Goal: Information Seeking & Learning: Learn about a topic

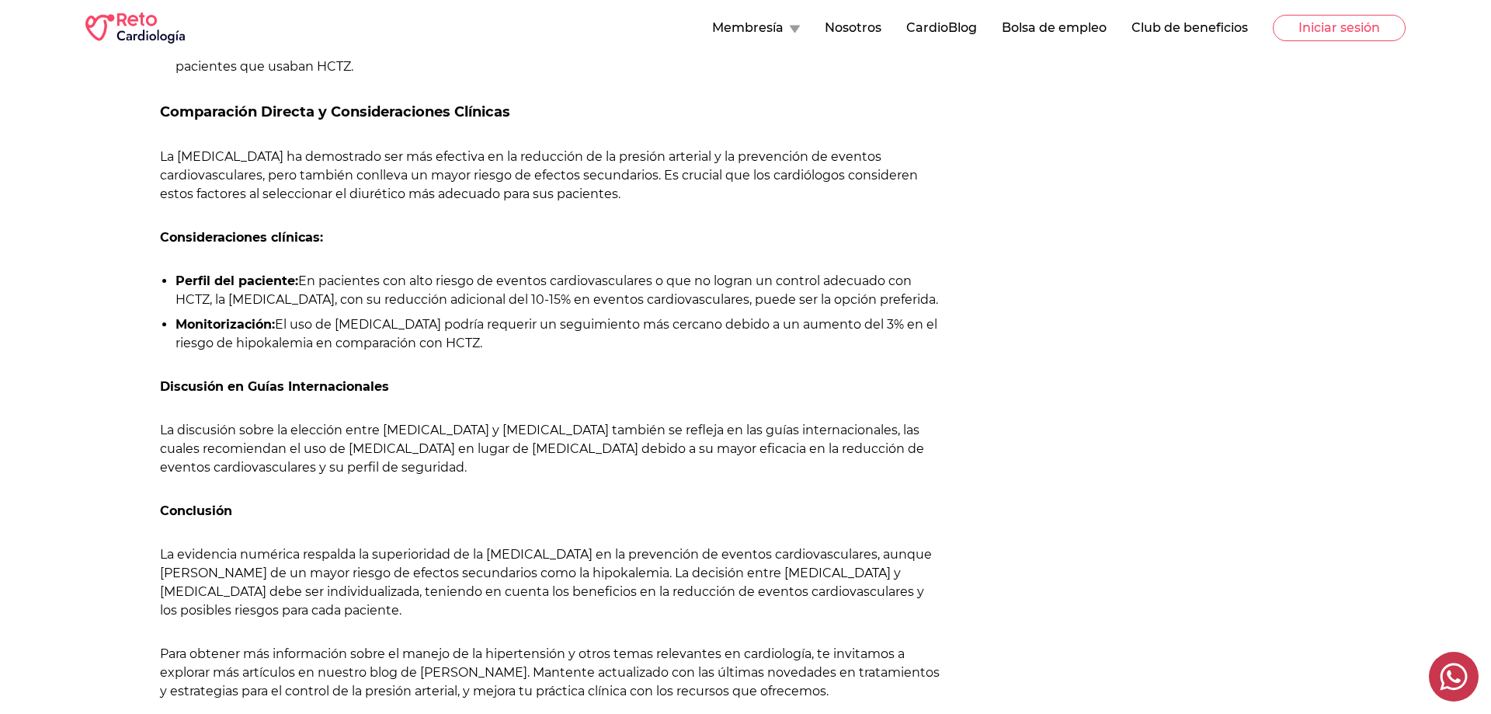
scroll to position [1505, 0]
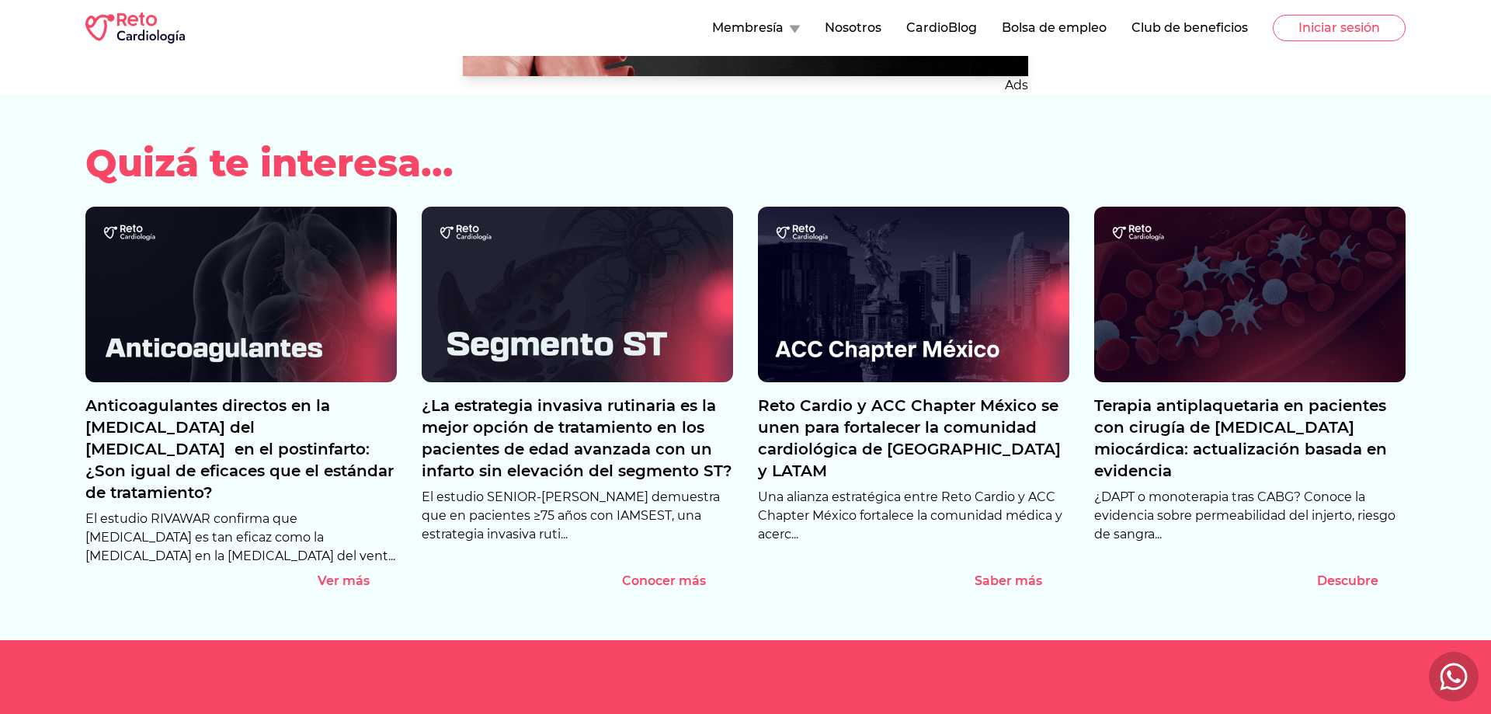
scroll to position [2377, 0]
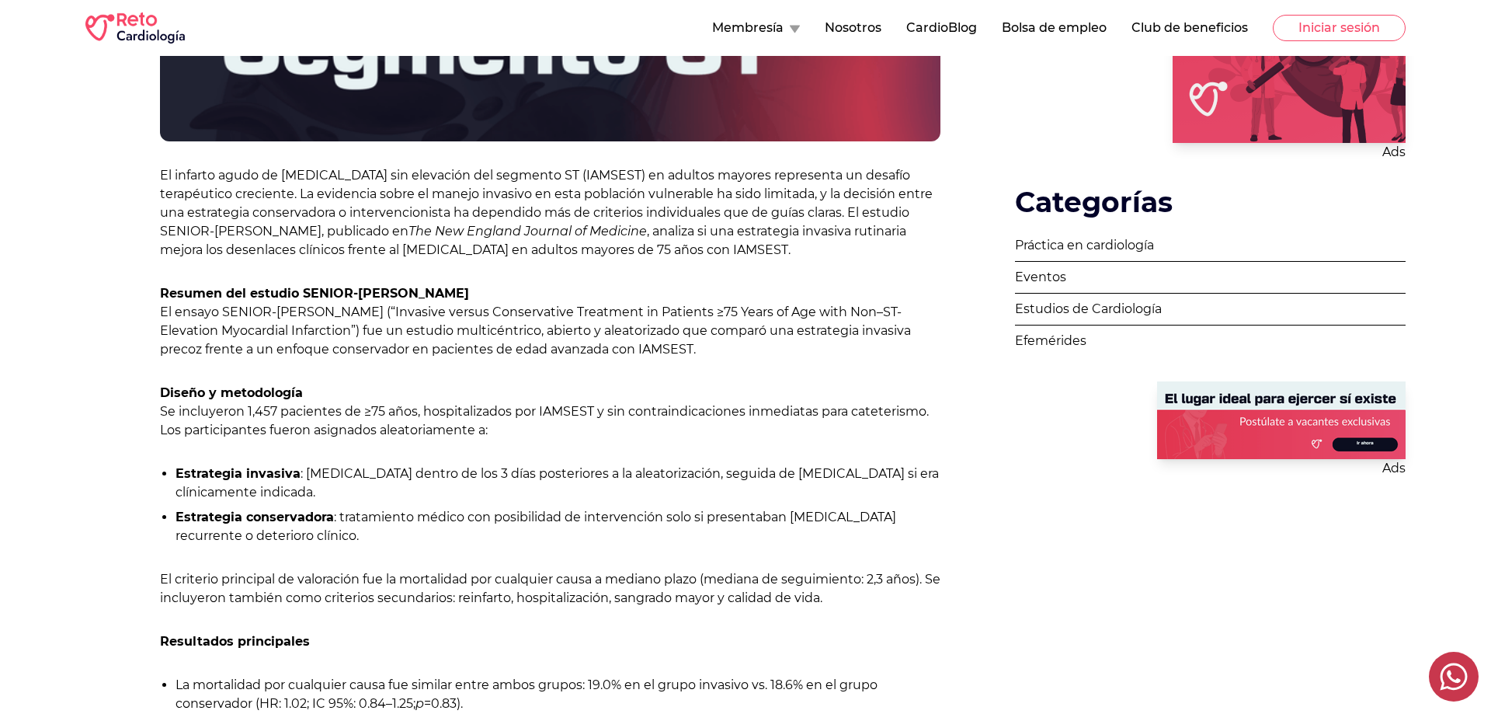
scroll to position [792, 0]
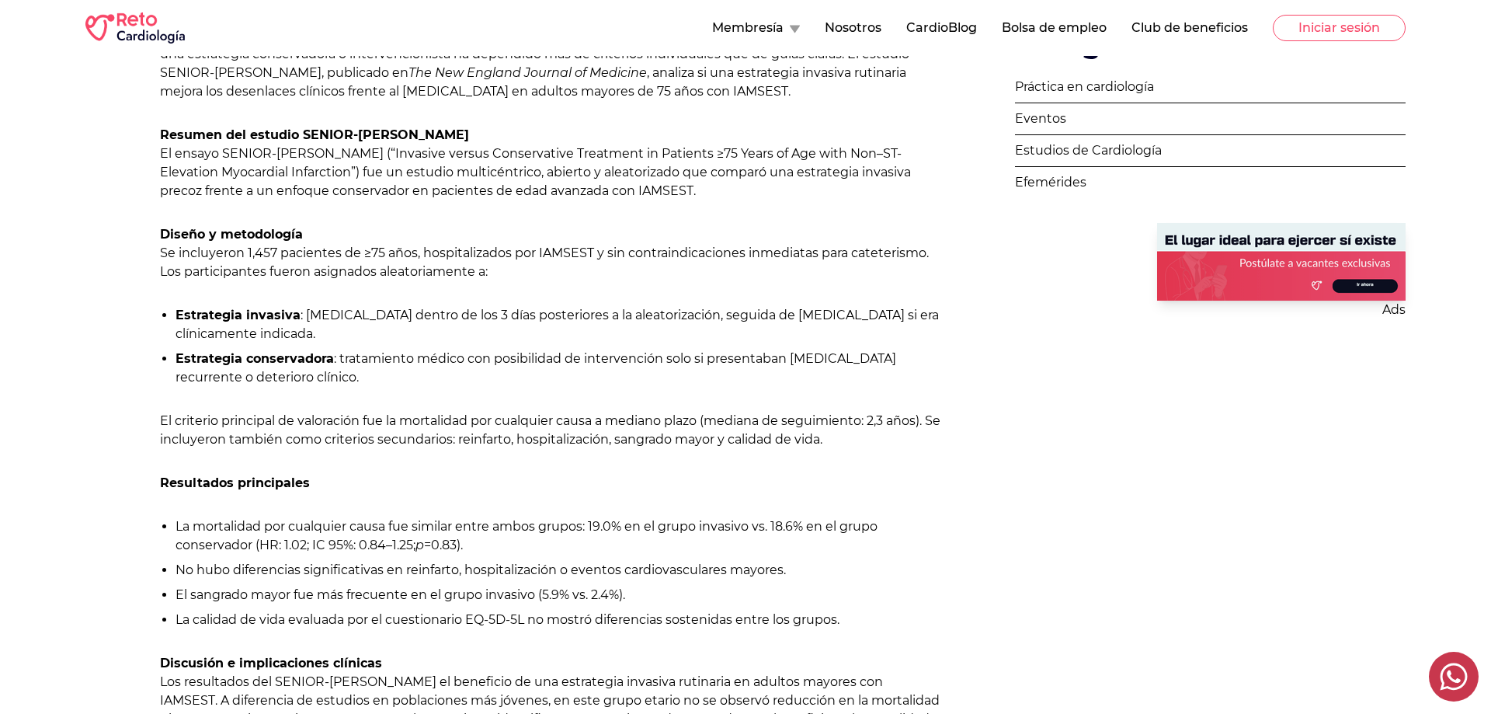
click at [877, 453] on div "El infarto agudo de miocardio sin elevación del segmento ST (IAMSEST) en adulto…" at bounding box center [550, 657] width 781 height 1299
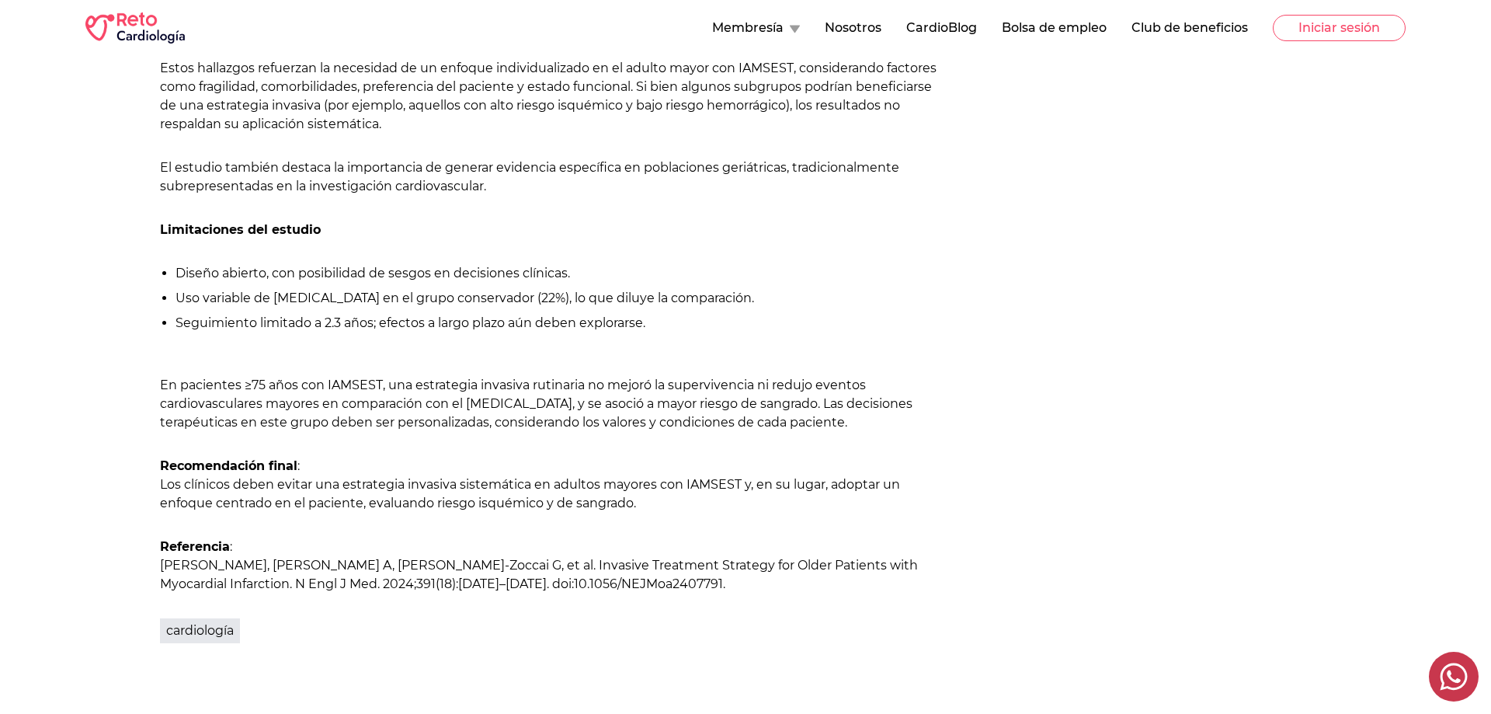
scroll to position [1585, 0]
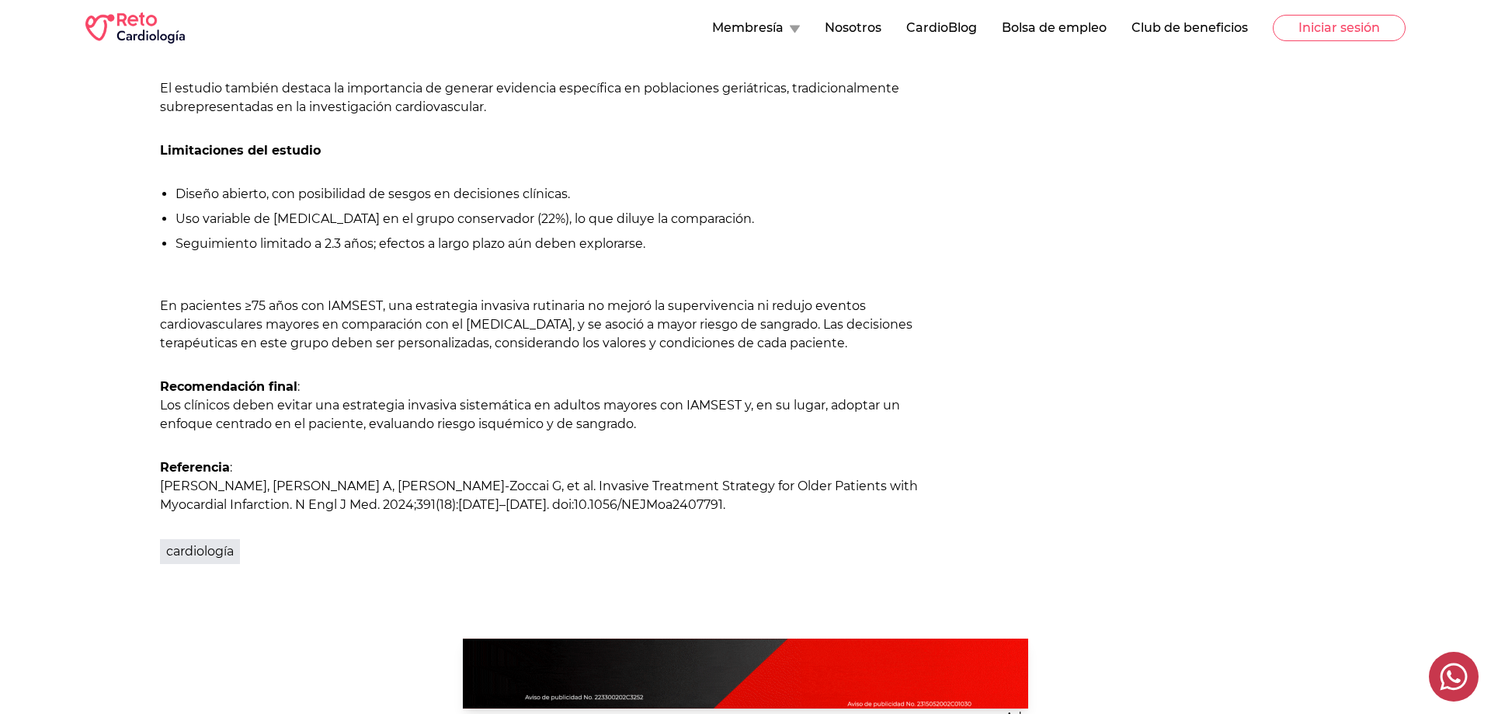
click at [695, 433] on p "Recomendación final : Los clínicos deben evitar una estrategia invasiva sistemá…" at bounding box center [550, 405] width 781 height 56
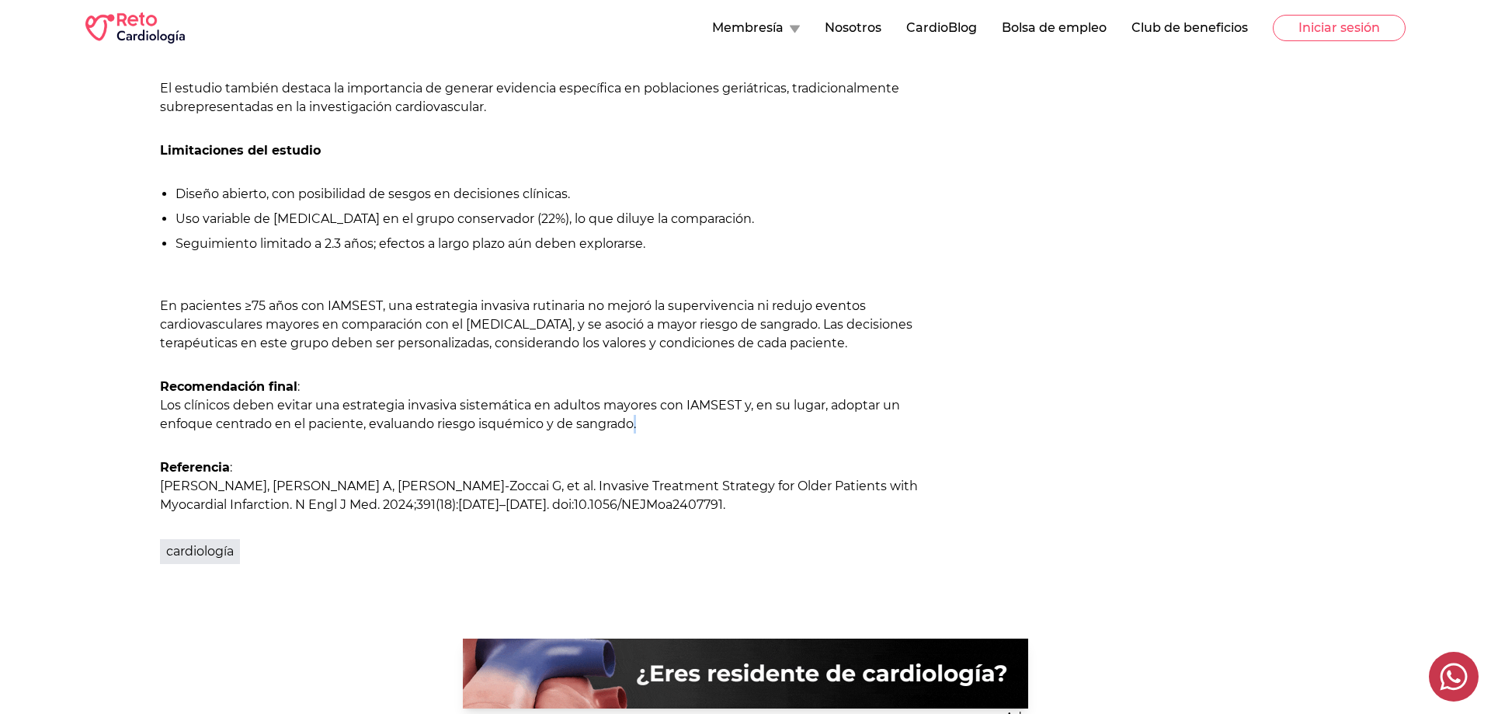
click at [694, 433] on p "Recomendación final : Los clínicos deben evitar una estrategia invasiva sistemá…" at bounding box center [550, 405] width 781 height 56
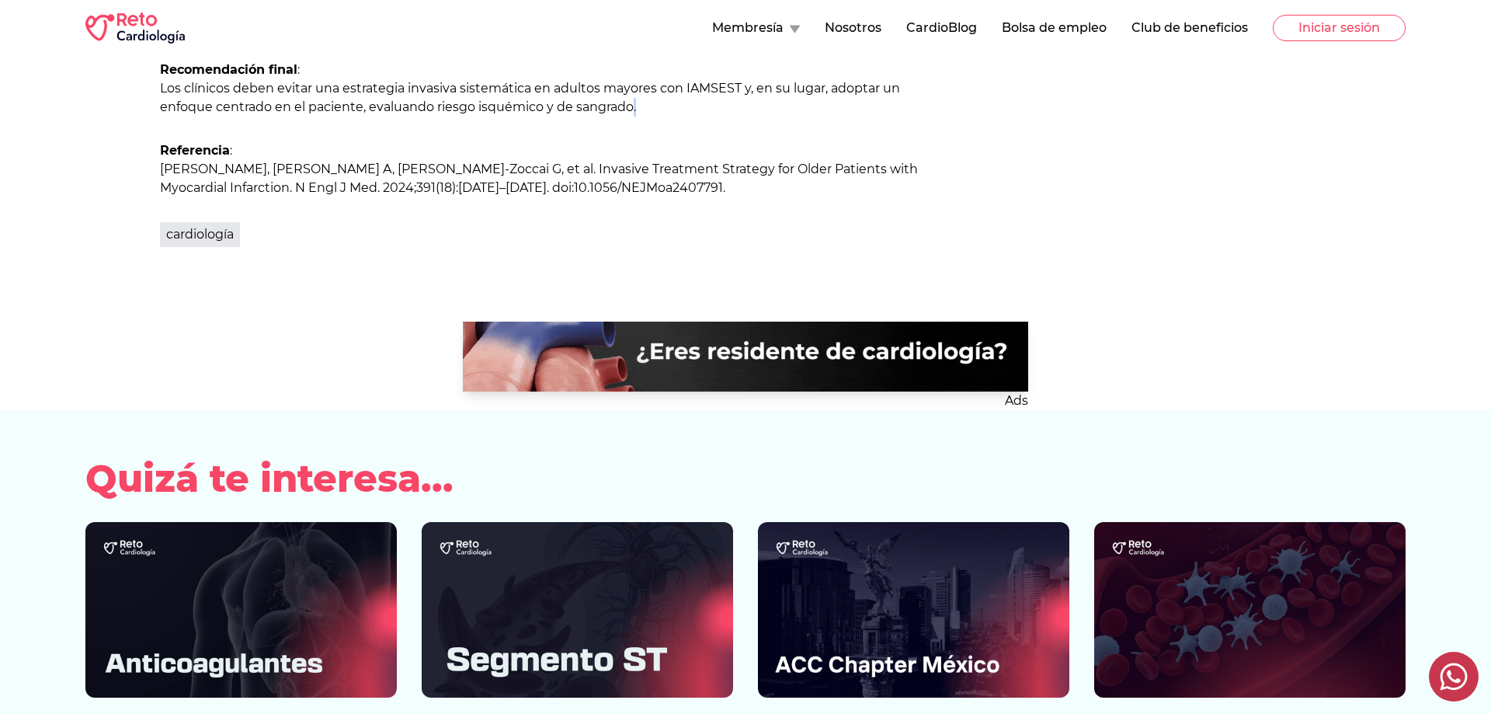
scroll to position [2218, 0]
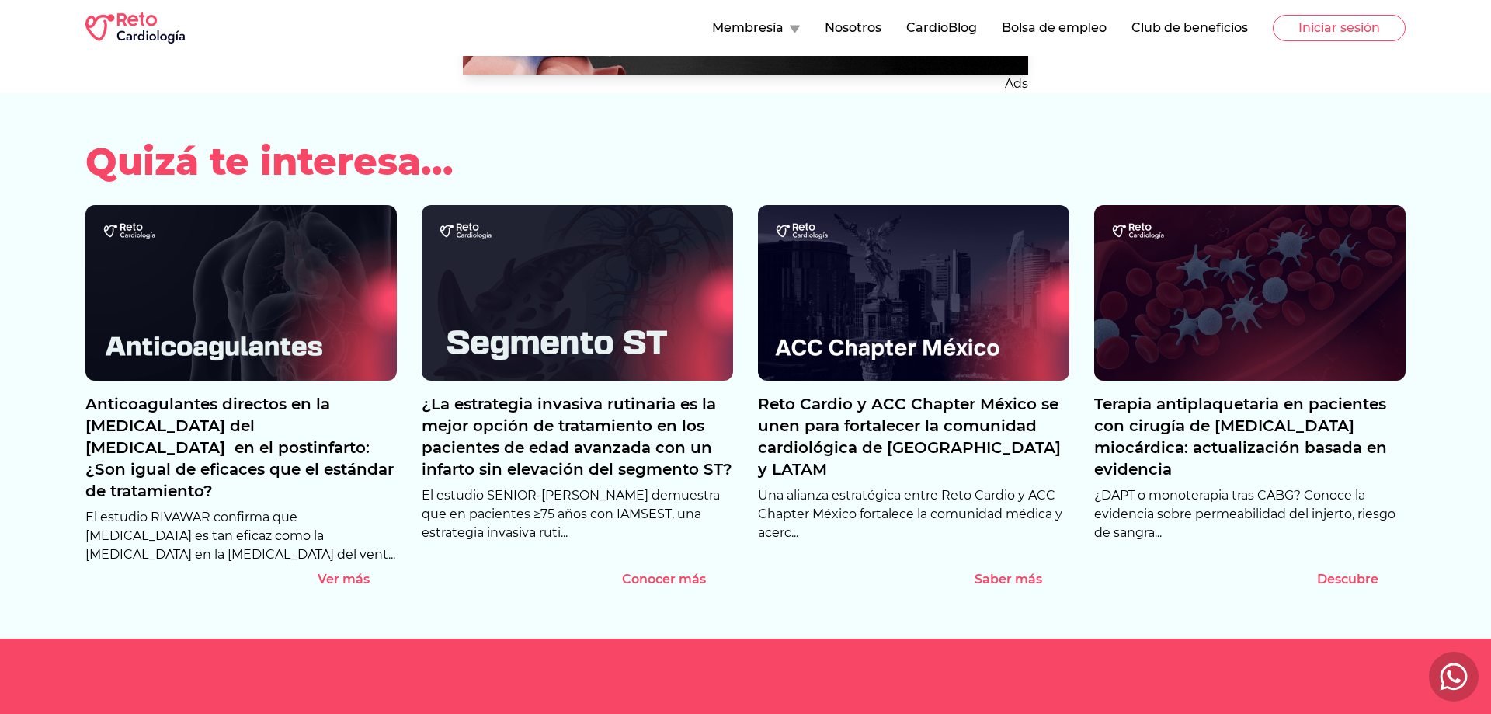
click at [279, 433] on p "Anticoagulantes directos en la [MEDICAL_DATA] del [MEDICAL_DATA] en el postinfa…" at bounding box center [240, 447] width 311 height 109
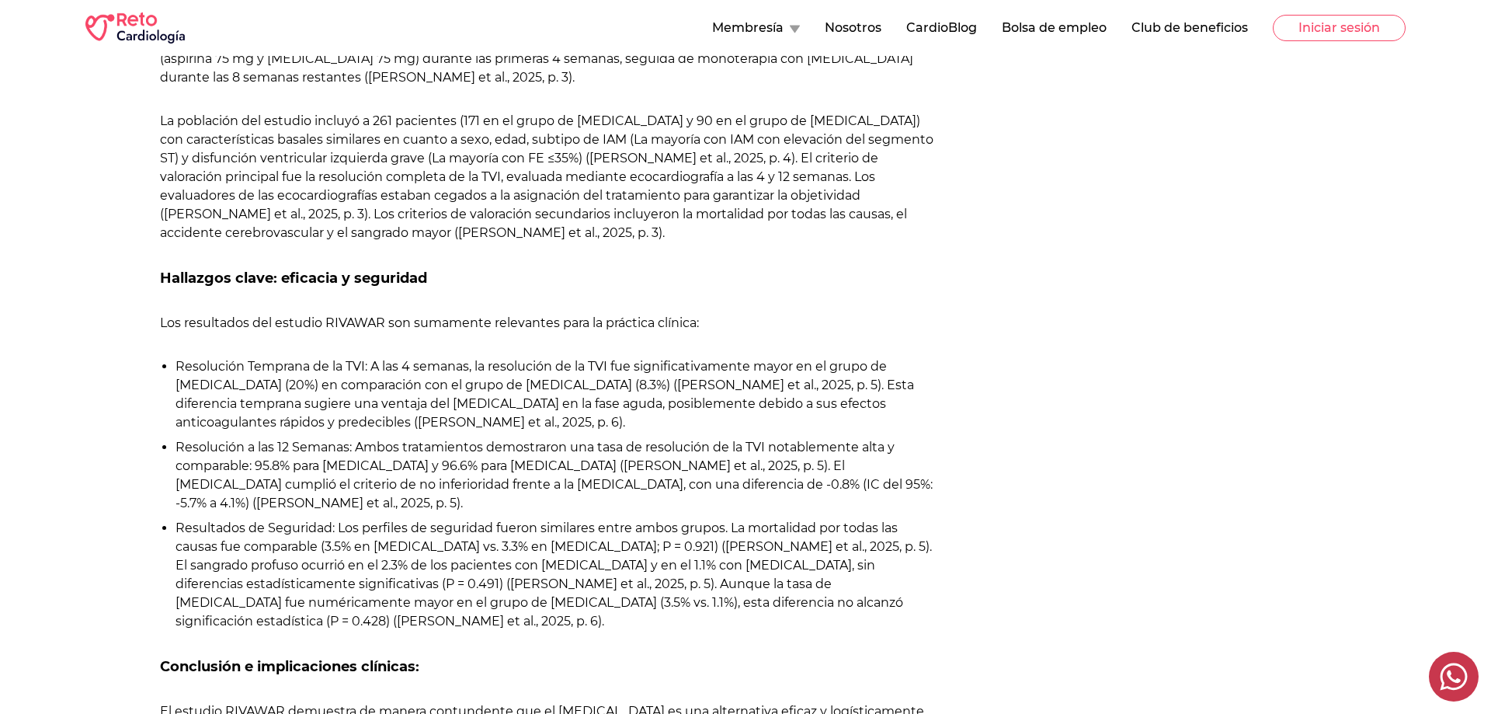
scroll to position [1268, 0]
